Goal: Task Accomplishment & Management: Manage account settings

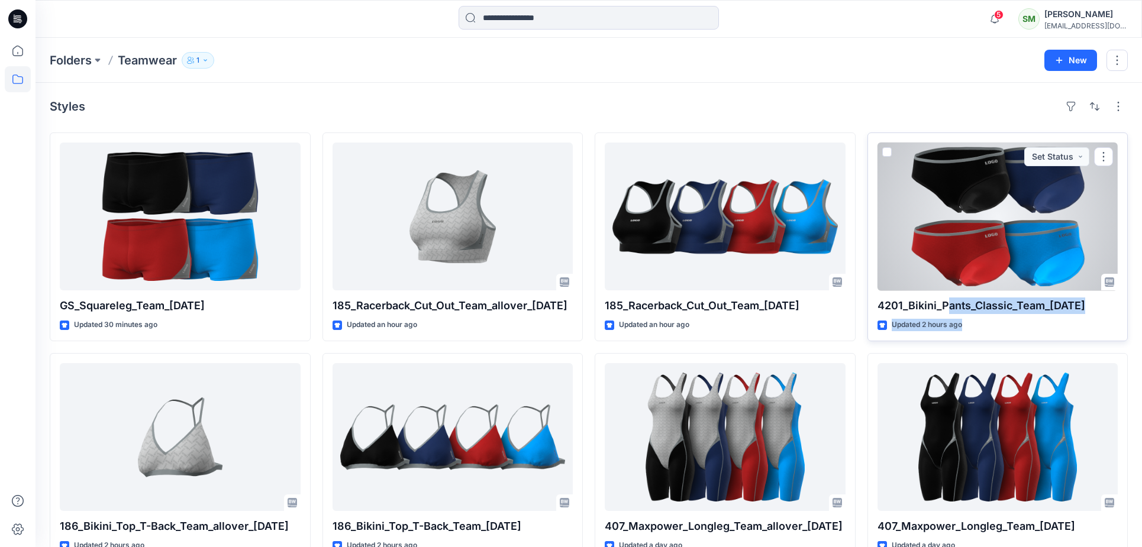
click at [949, 304] on div "4201_Bikini_Pants_Classic_Team_14.10.25 Updated 2 hours ago Set Status" at bounding box center [998, 237] width 261 height 209
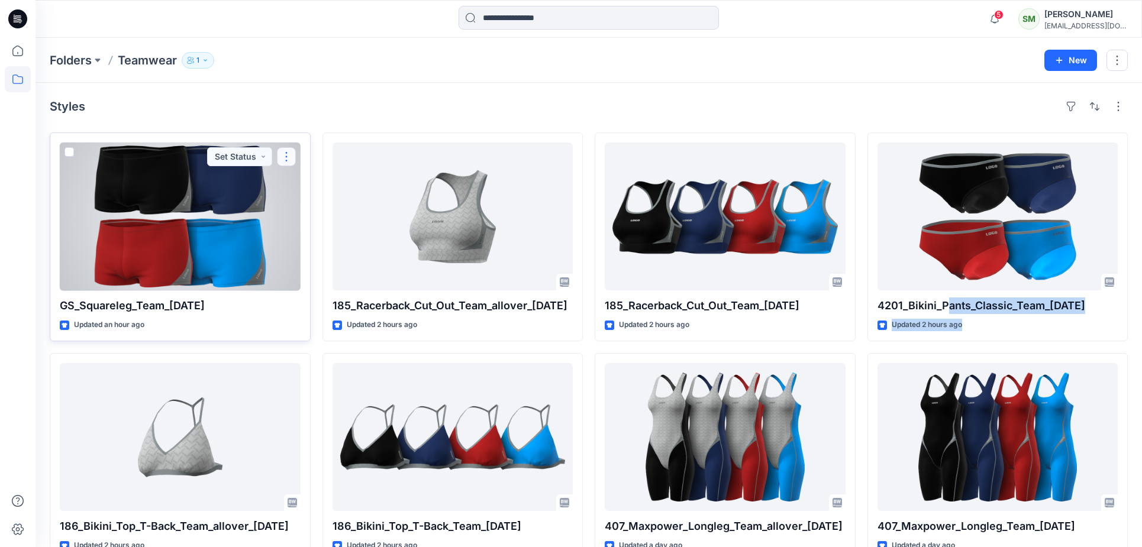
click at [288, 155] on button "button" at bounding box center [286, 156] width 19 height 19
click at [286, 160] on button "button" at bounding box center [286, 156] width 19 height 19
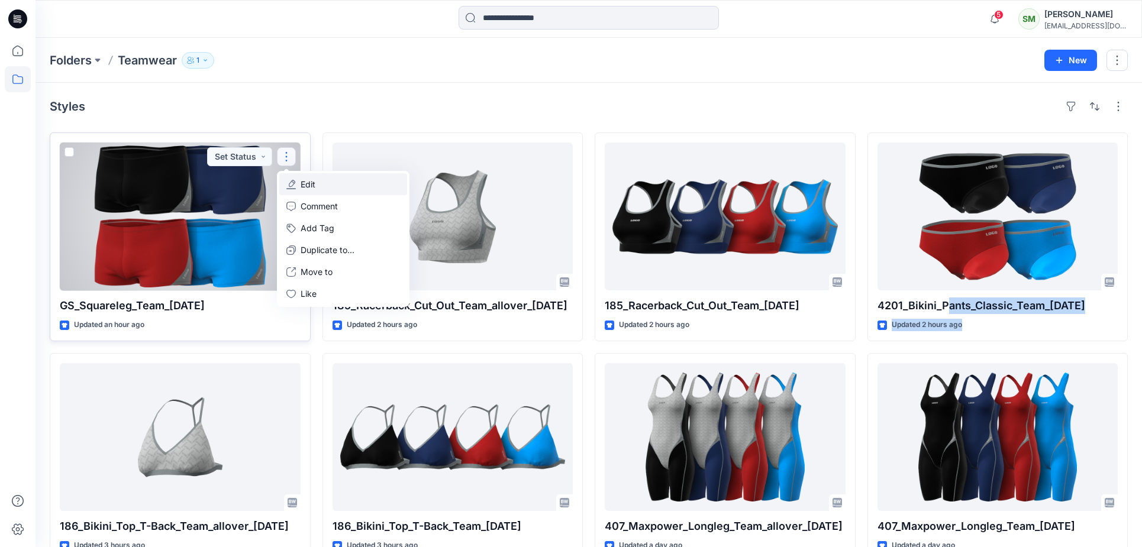
click at [308, 183] on p "Edit" at bounding box center [308, 184] width 15 height 12
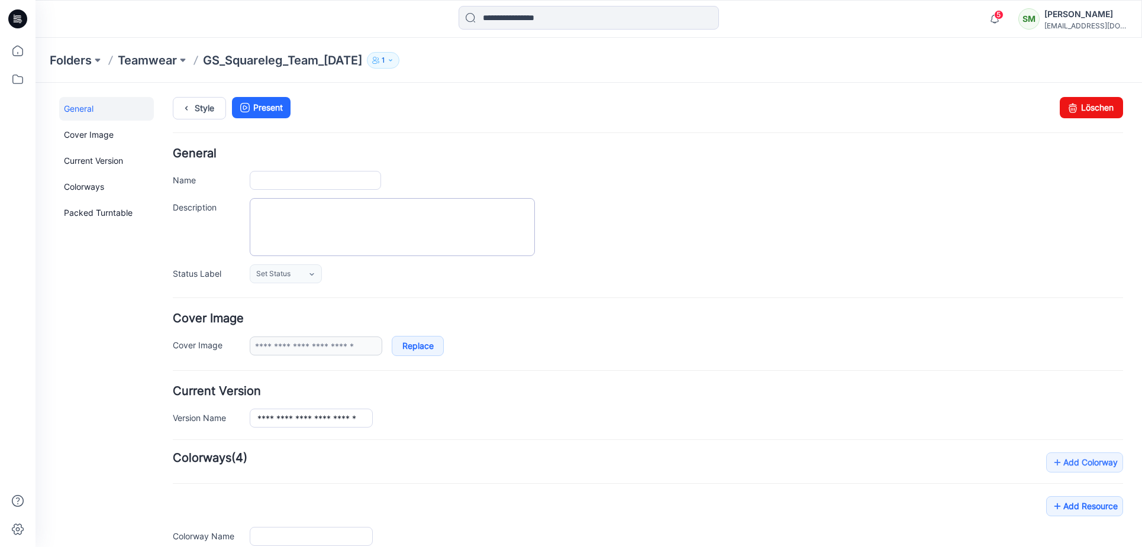
type input "**********"
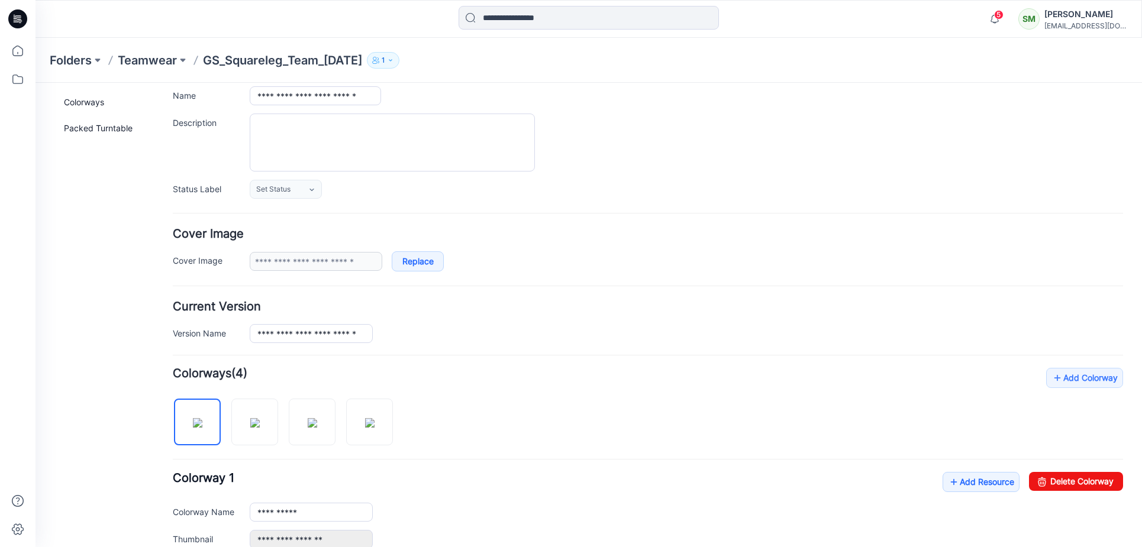
scroll to position [75, 0]
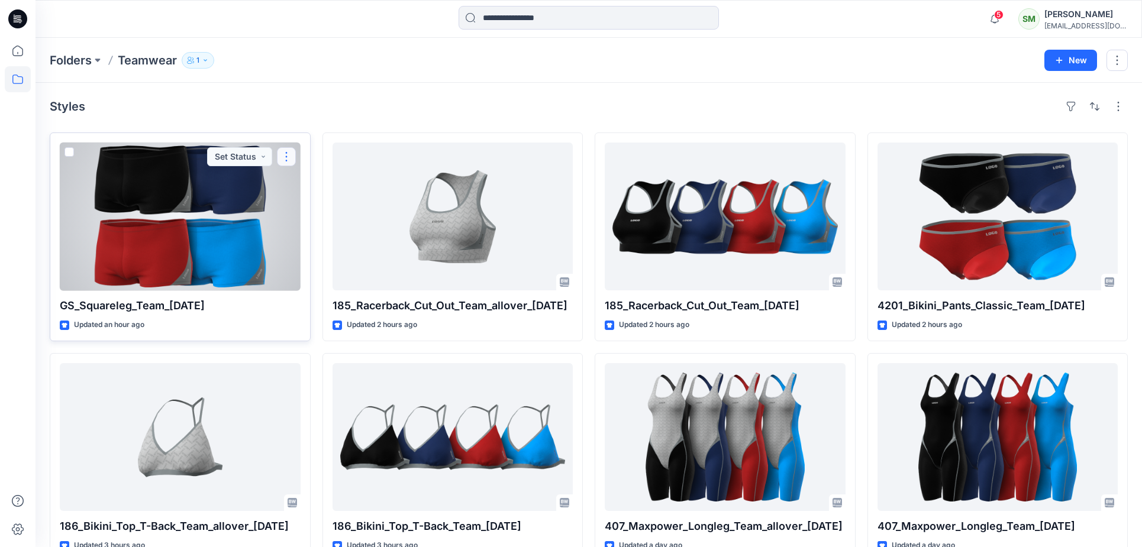
click at [281, 158] on button "button" at bounding box center [286, 156] width 19 height 19
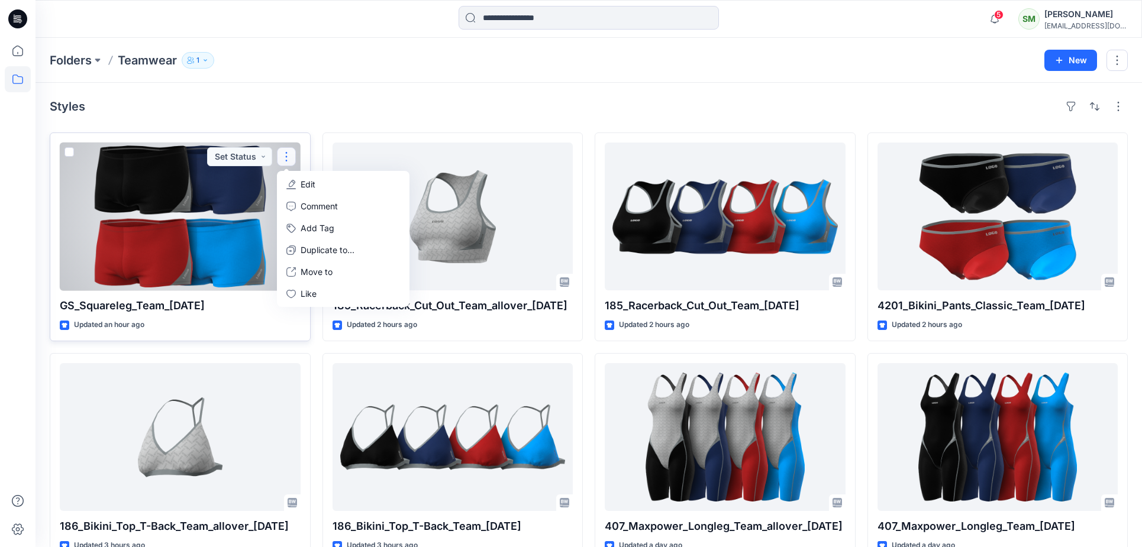
click at [195, 180] on div at bounding box center [180, 217] width 241 height 148
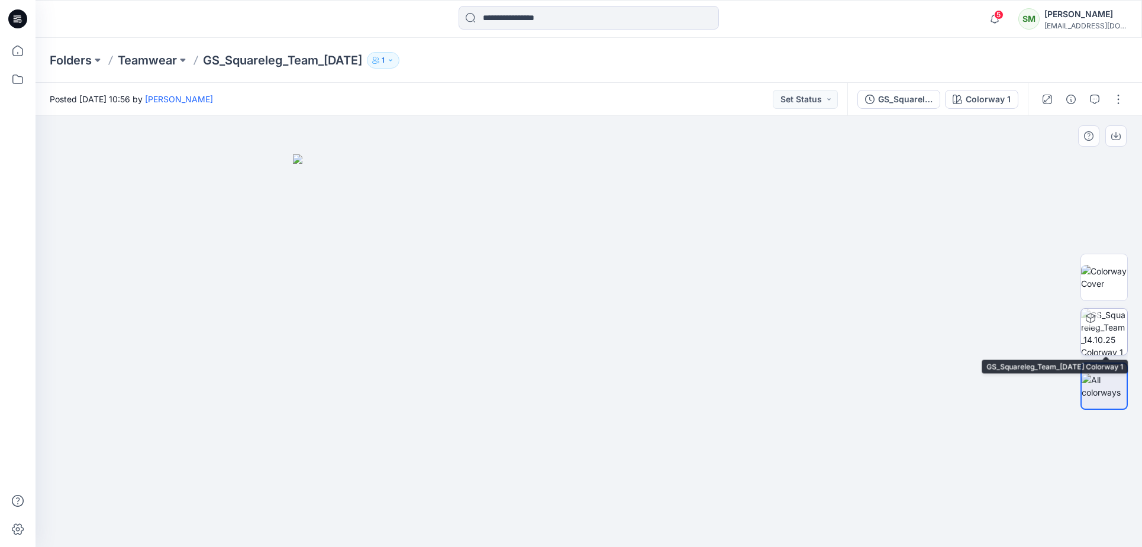
click at [1100, 328] on img at bounding box center [1104, 332] width 46 height 46
click at [1099, 337] on img at bounding box center [1104, 331] width 45 height 45
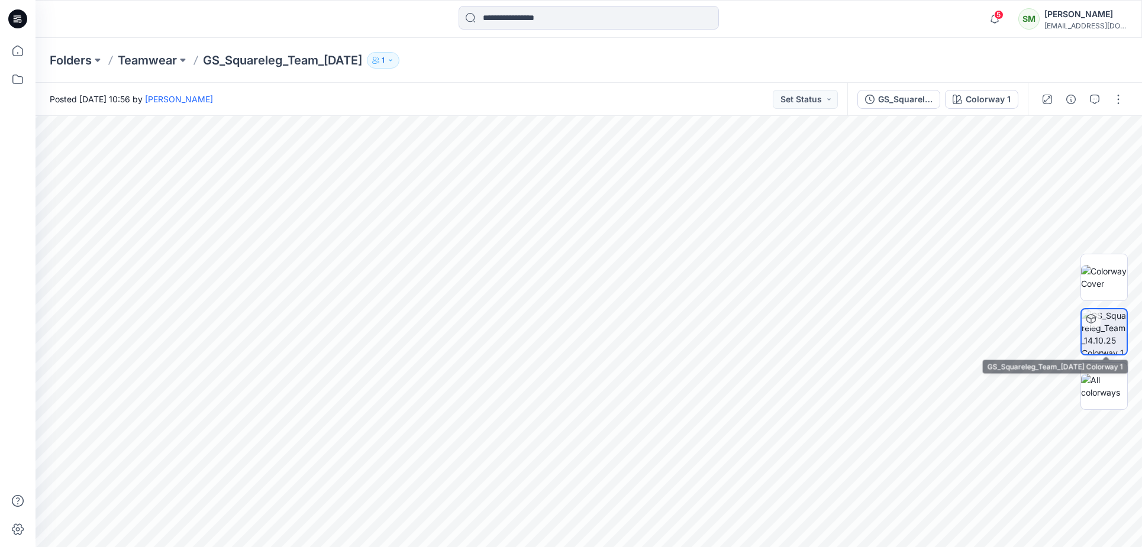
click at [1102, 329] on img at bounding box center [1104, 331] width 45 height 45
click at [20, 54] on icon at bounding box center [18, 51] width 26 height 26
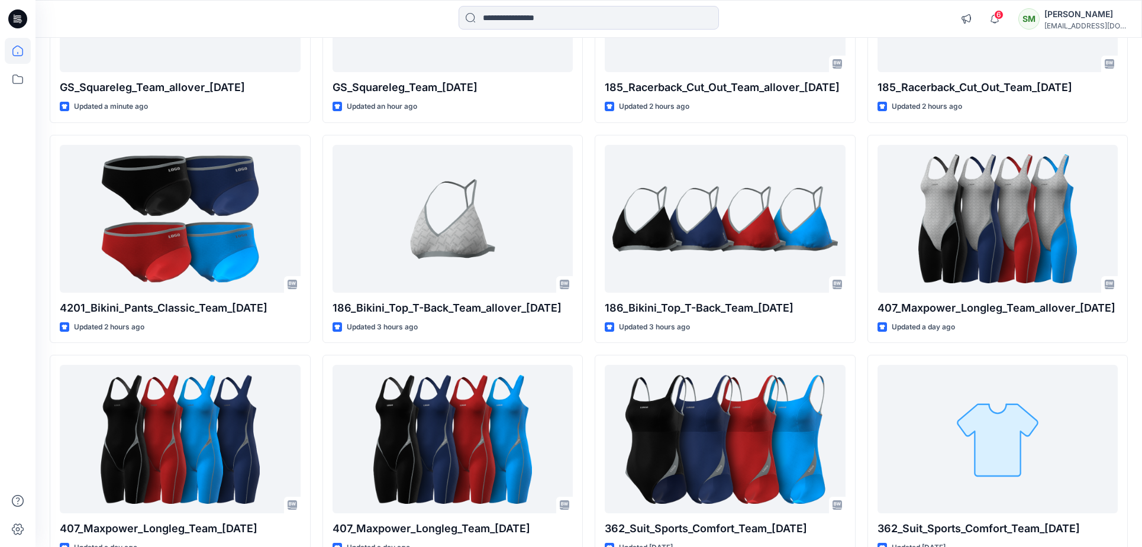
scroll to position [254, 0]
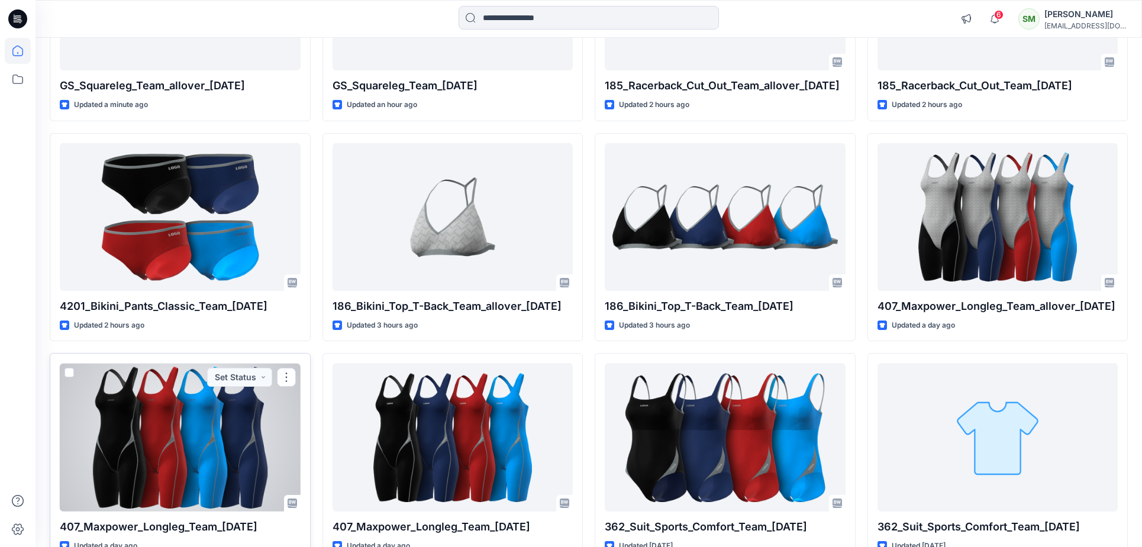
click at [70, 369] on span at bounding box center [69, 372] width 9 height 9
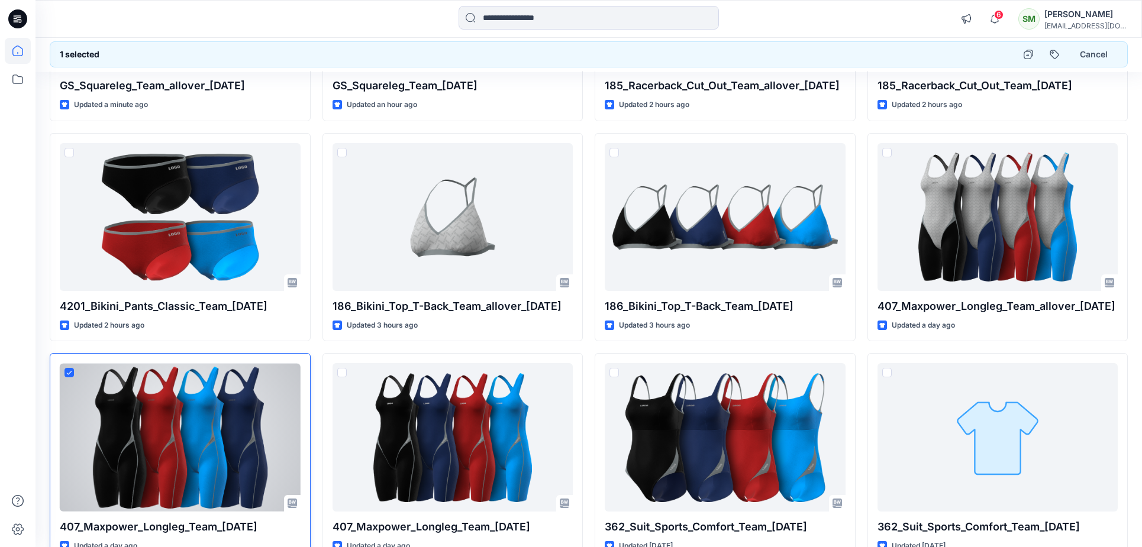
click at [128, 407] on div at bounding box center [180, 437] width 241 height 148
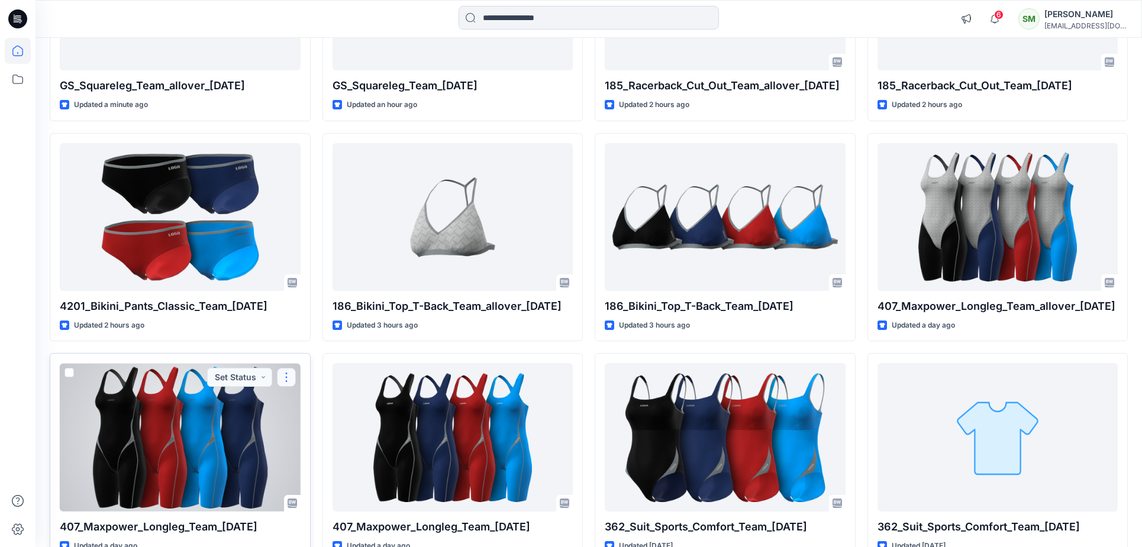
click at [283, 378] on button "button" at bounding box center [286, 377] width 19 height 19
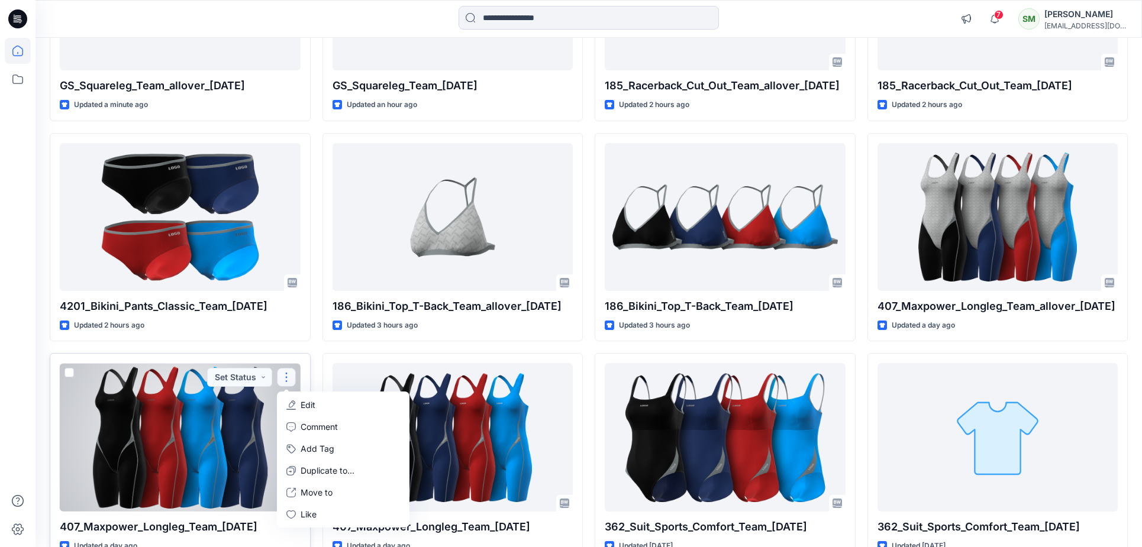
click at [300, 399] on button "Edit" at bounding box center [343, 405] width 128 height 22
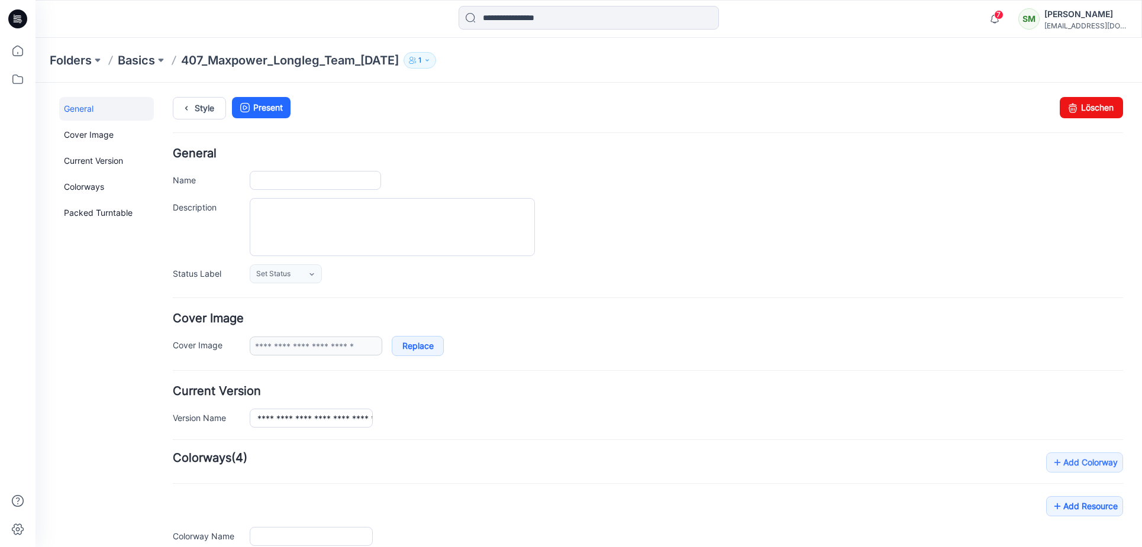
type input "**********"
click at [1077, 106] on link "Löschen" at bounding box center [1091, 107] width 63 height 21
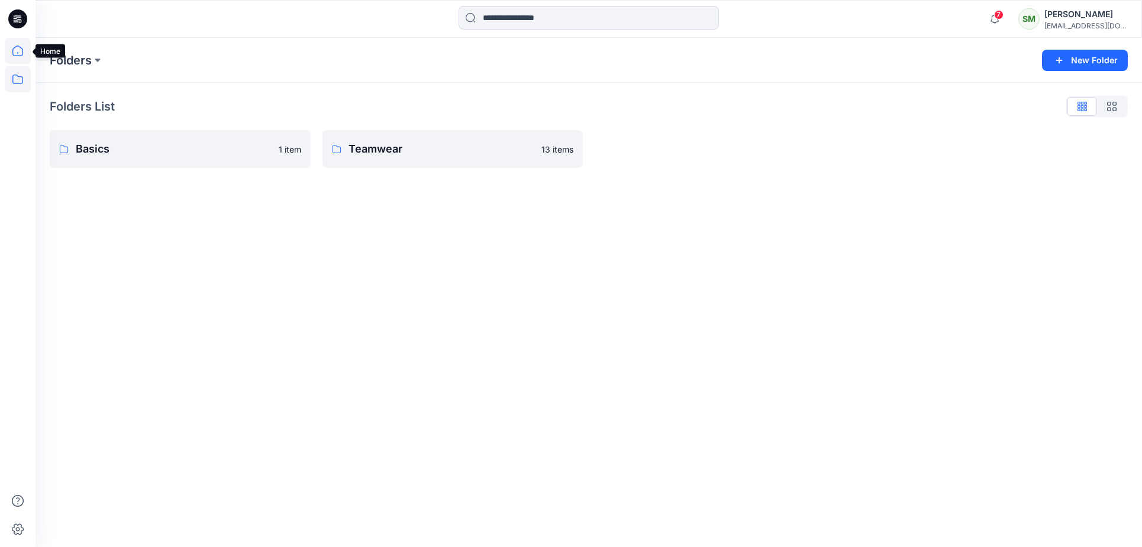
click at [18, 51] on icon at bounding box center [18, 51] width 26 height 26
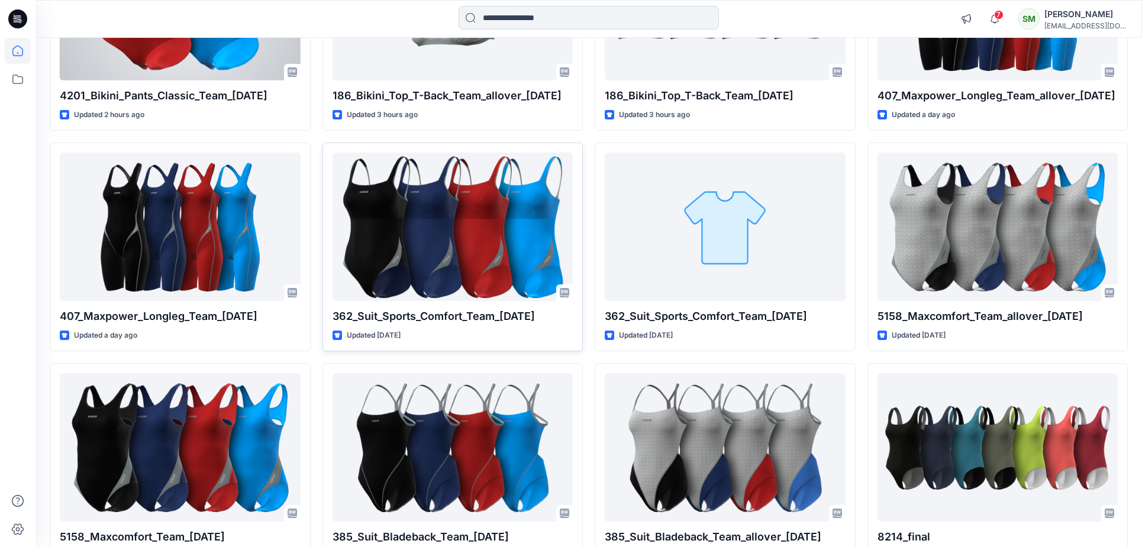
scroll to position [469, 0]
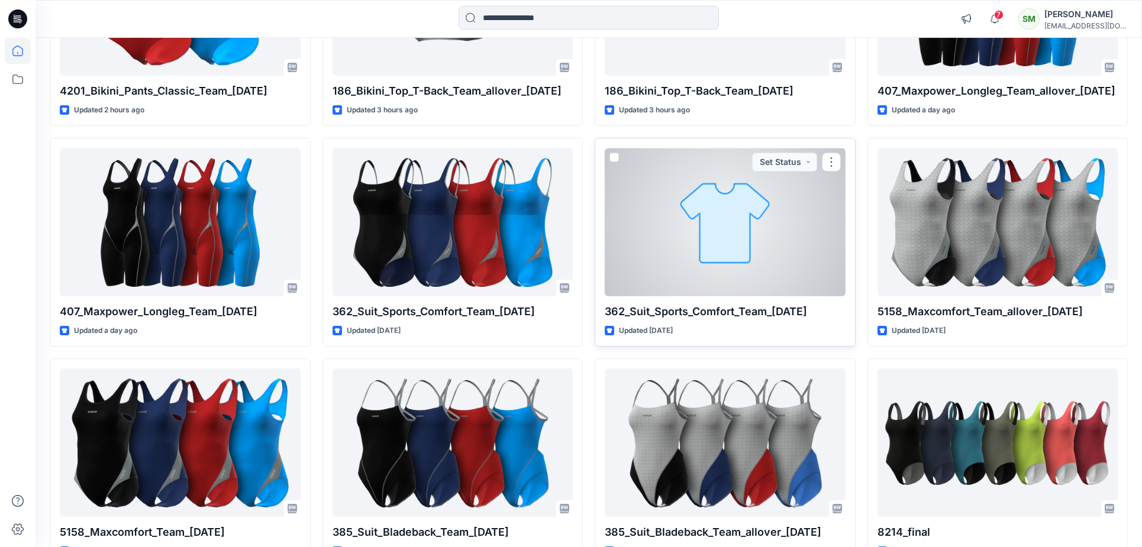
click at [681, 230] on div at bounding box center [725, 222] width 241 height 148
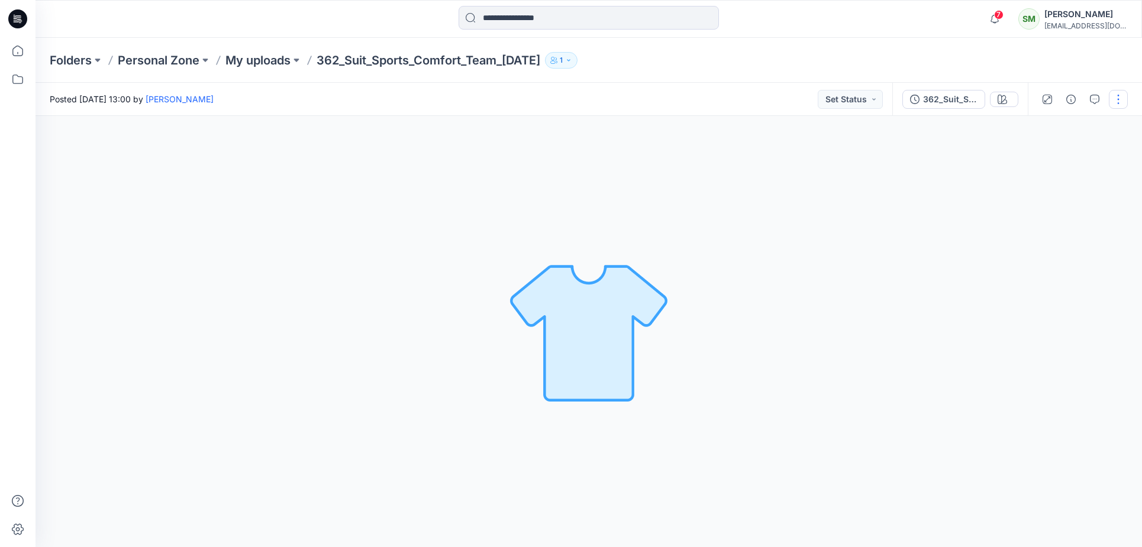
click at [1123, 99] on button "button" at bounding box center [1118, 99] width 19 height 19
click at [1043, 156] on p "Edit" at bounding box center [1043, 160] width 15 height 12
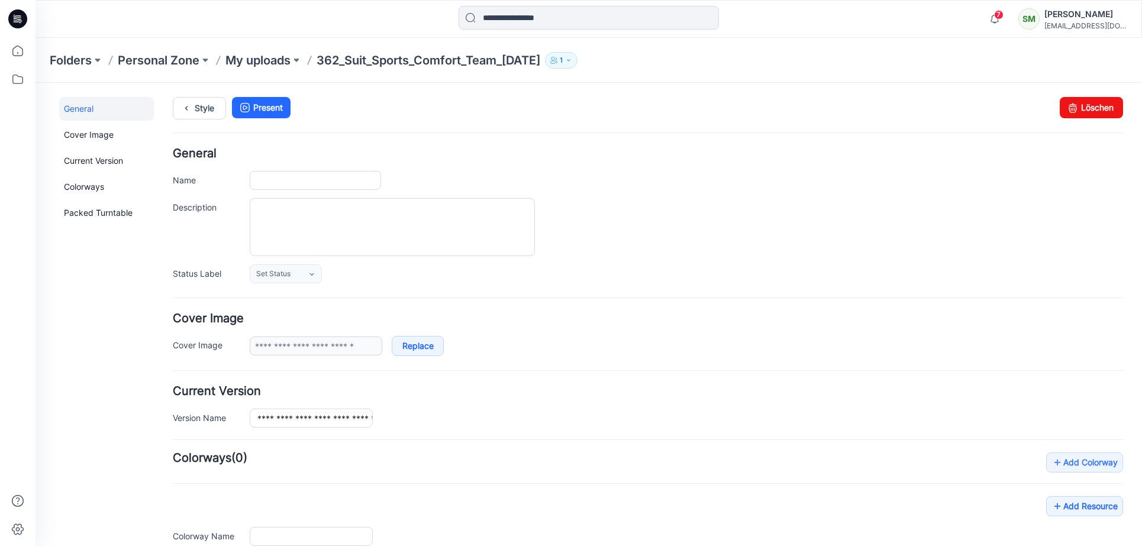
type input "**********"
click at [1079, 108] on link "Löschen" at bounding box center [1091, 107] width 63 height 21
type input "**********"
click at [83, 61] on p "Folders" at bounding box center [71, 60] width 42 height 17
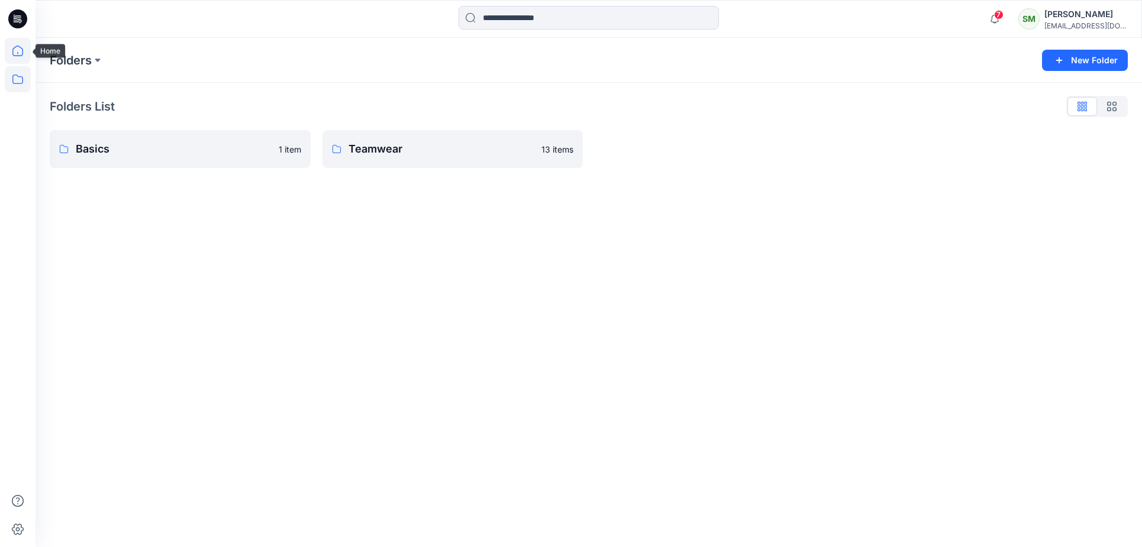
click at [12, 49] on icon at bounding box center [18, 51] width 26 height 26
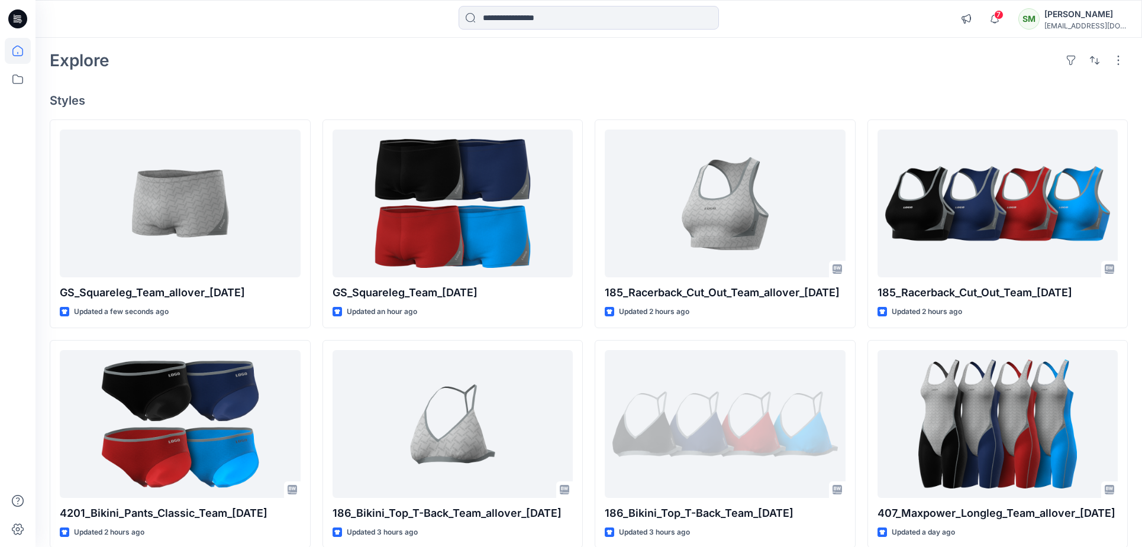
scroll to position [47, 0]
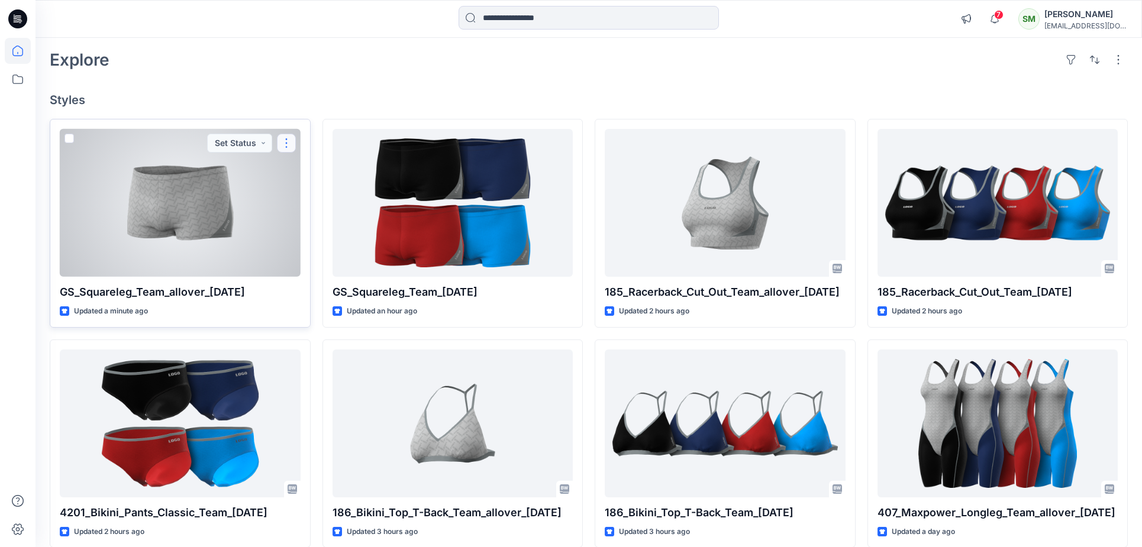
click at [288, 139] on button "button" at bounding box center [286, 143] width 19 height 19
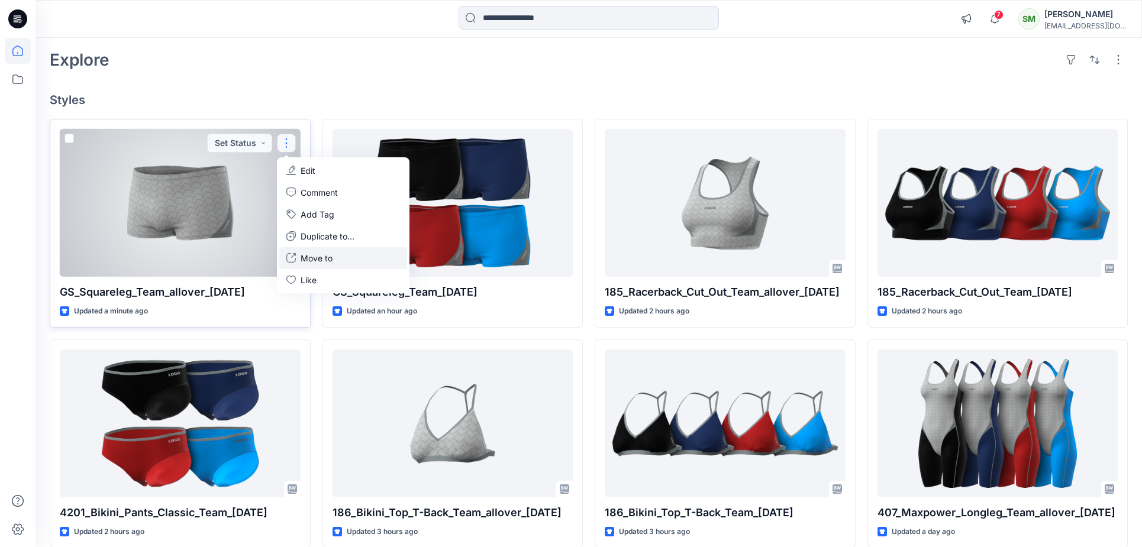
click at [312, 257] on p "Move to" at bounding box center [317, 258] width 32 height 12
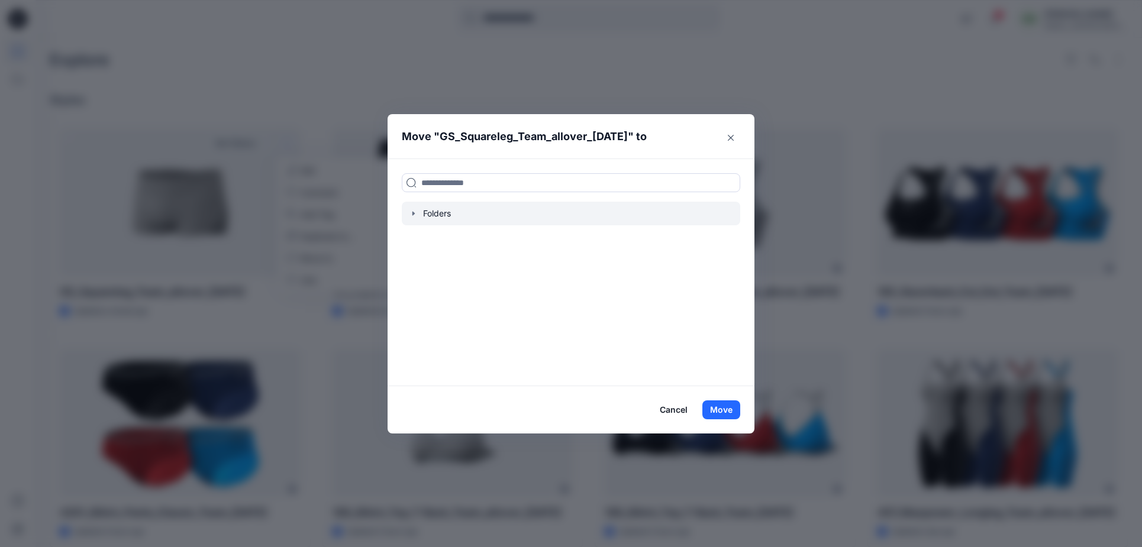
click at [425, 219] on div at bounding box center [571, 214] width 338 height 24
click at [417, 215] on icon "button" at bounding box center [413, 213] width 9 height 9
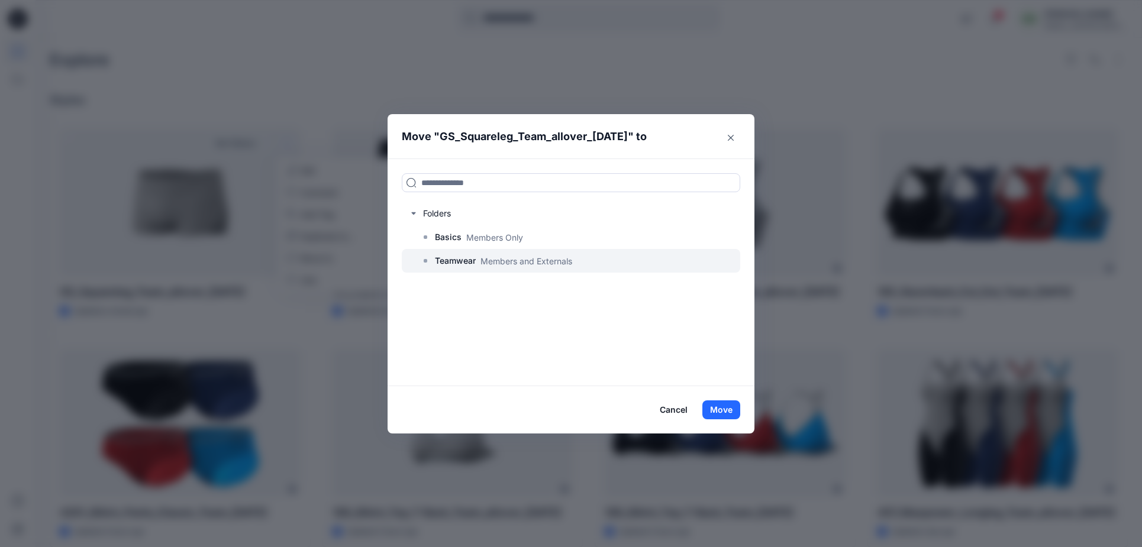
click at [430, 261] on div at bounding box center [571, 261] width 338 height 24
click at [443, 261] on p "Teamwear" at bounding box center [455, 261] width 41 height 14
click at [718, 407] on button "Move" at bounding box center [721, 410] width 38 height 19
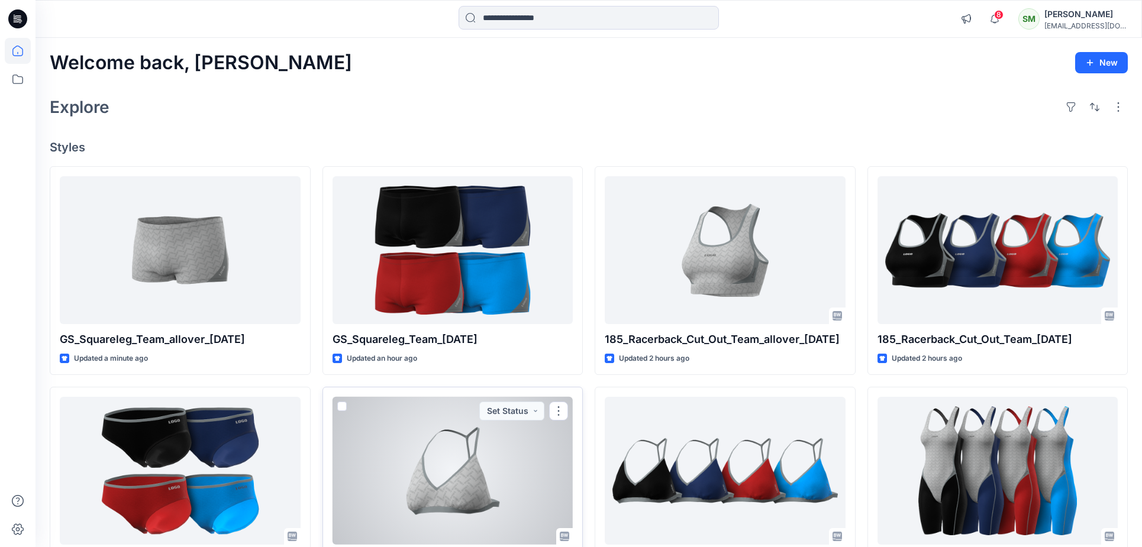
scroll to position [0, 0]
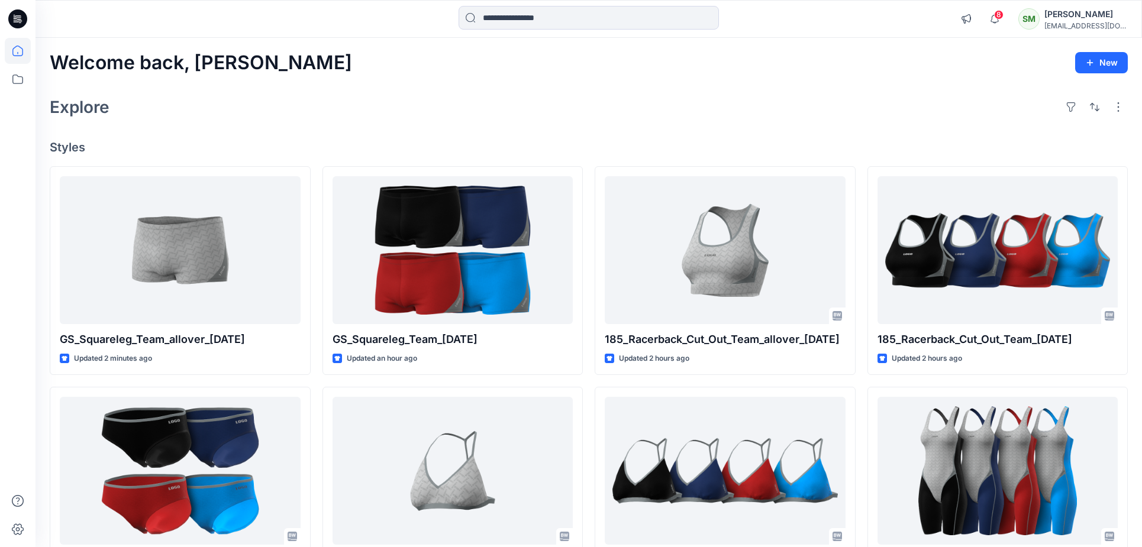
click at [336, 105] on div "Explore" at bounding box center [589, 107] width 1078 height 28
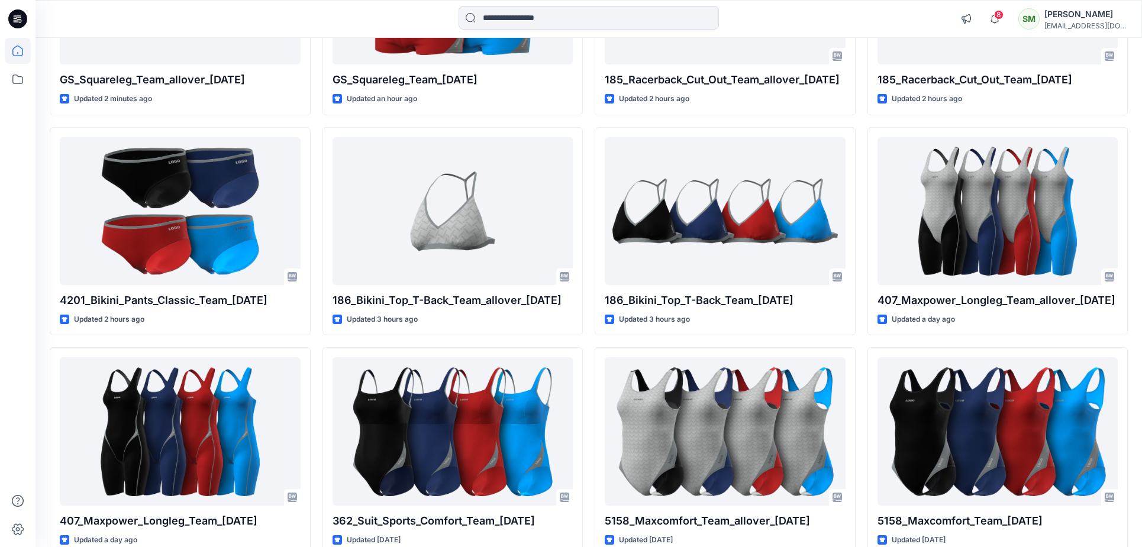
scroll to position [261, 0]
